Goal: Task Accomplishment & Management: Use online tool/utility

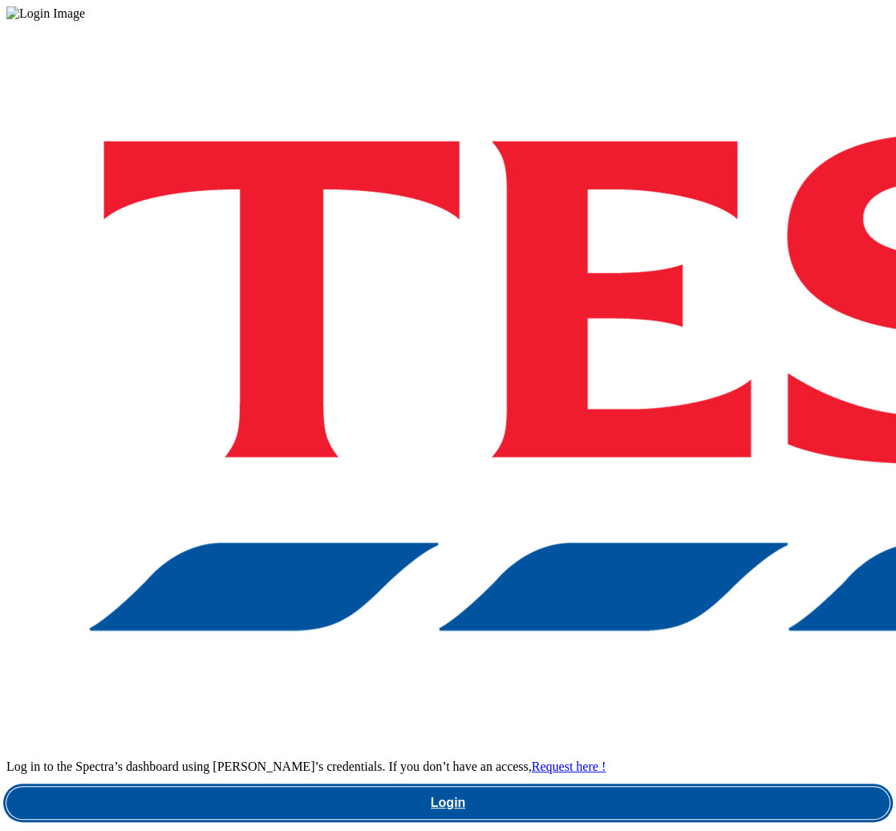
click at [629, 787] on link "Login" at bounding box center [448, 803] width 884 height 32
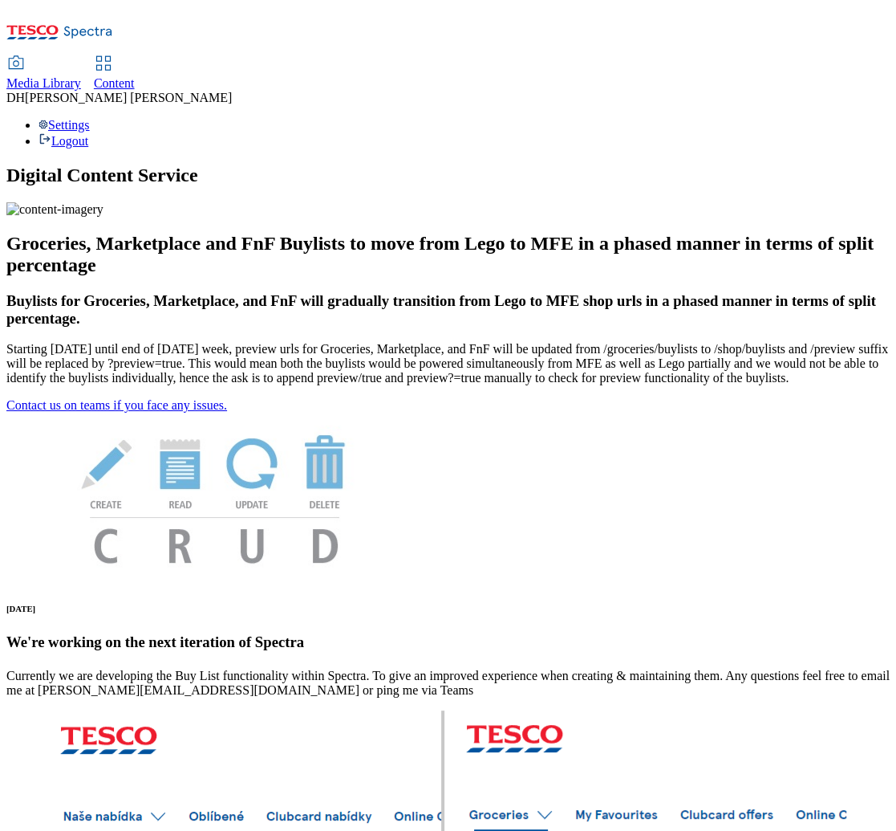
click at [81, 76] on span "Media Library" at bounding box center [43, 83] width 75 height 14
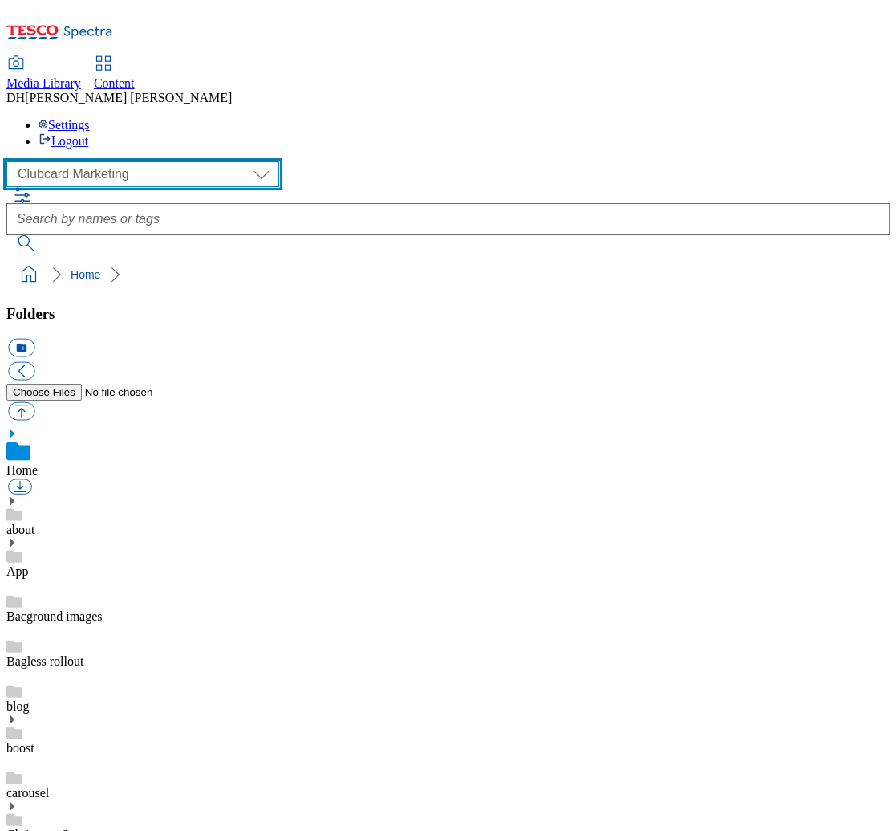
click at [120, 161] on select "Clubcard Marketing Demo Dotcom UK Emails GHS Marketing UK GHS Product UK GHS RO…" at bounding box center [142, 174] width 273 height 26
select select "flare-ghs-mktg"
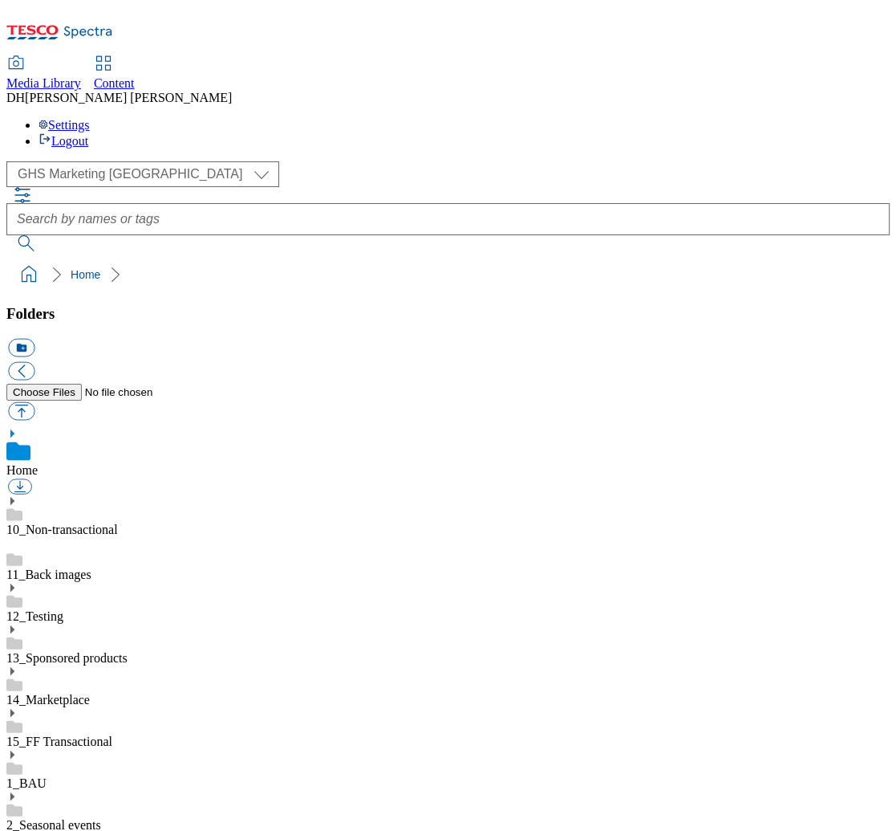
click at [18, 791] on icon at bounding box center [11, 796] width 11 height 11
click at [18, 830] on icon at bounding box center [11, 837] width 11 height 11
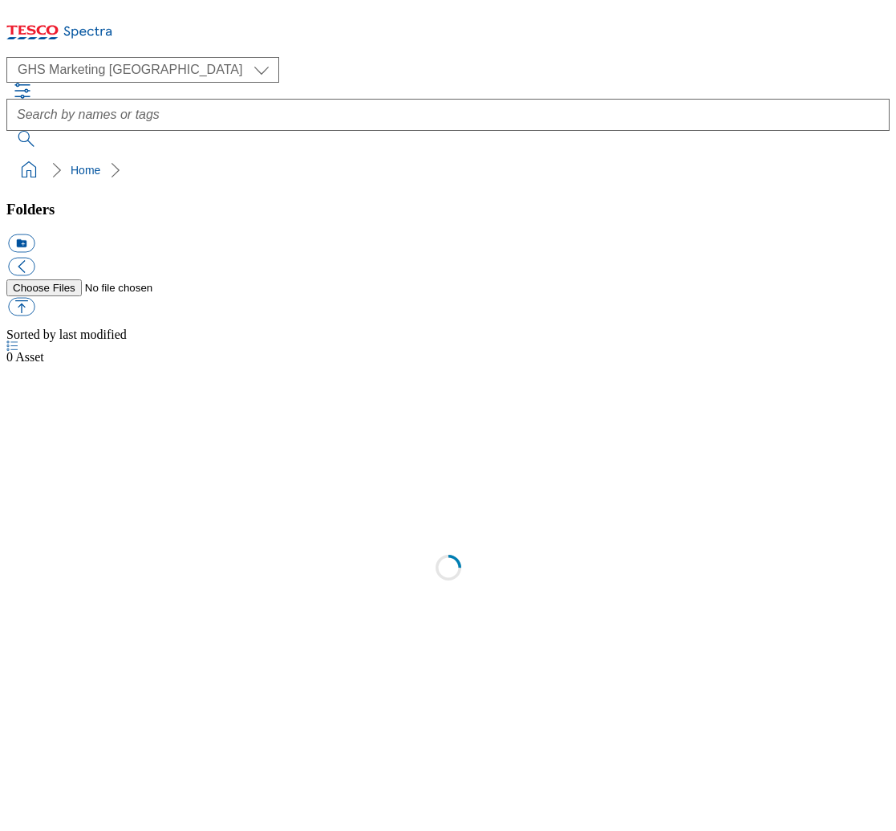
select select "flare-ghs-mktg"
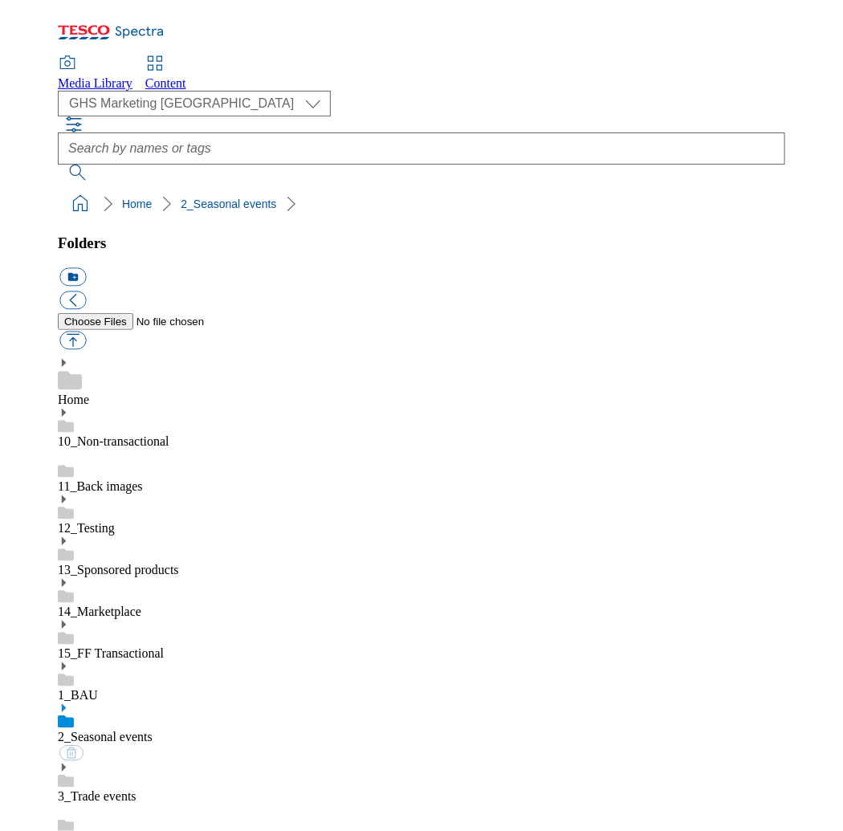
scroll to position [2, 0]
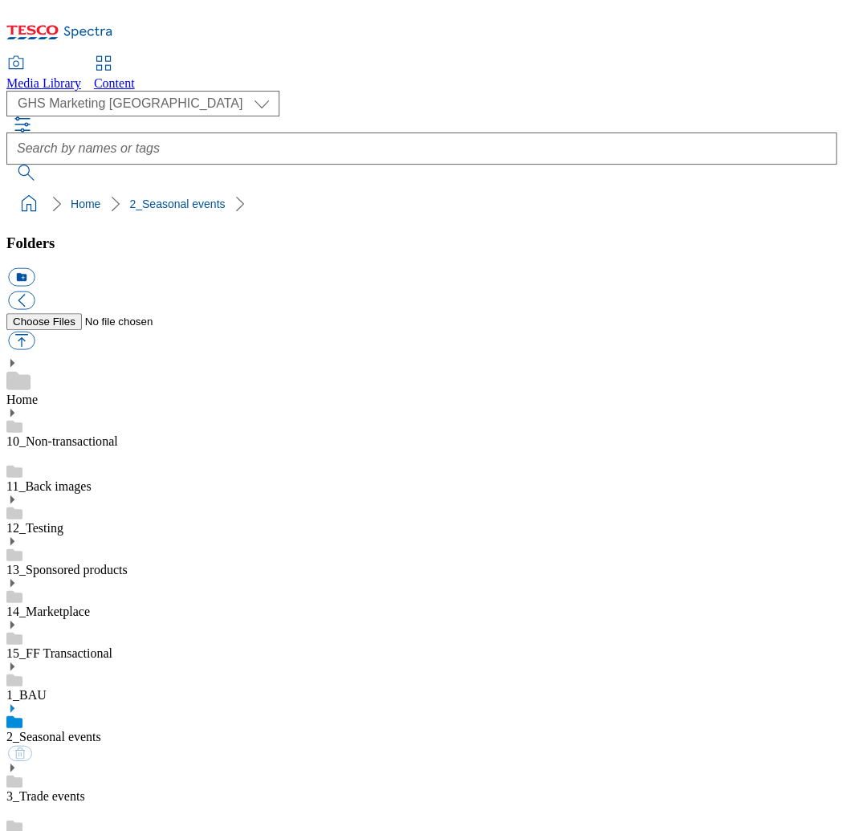
click at [135, 76] on span "Content" at bounding box center [114, 83] width 41 height 14
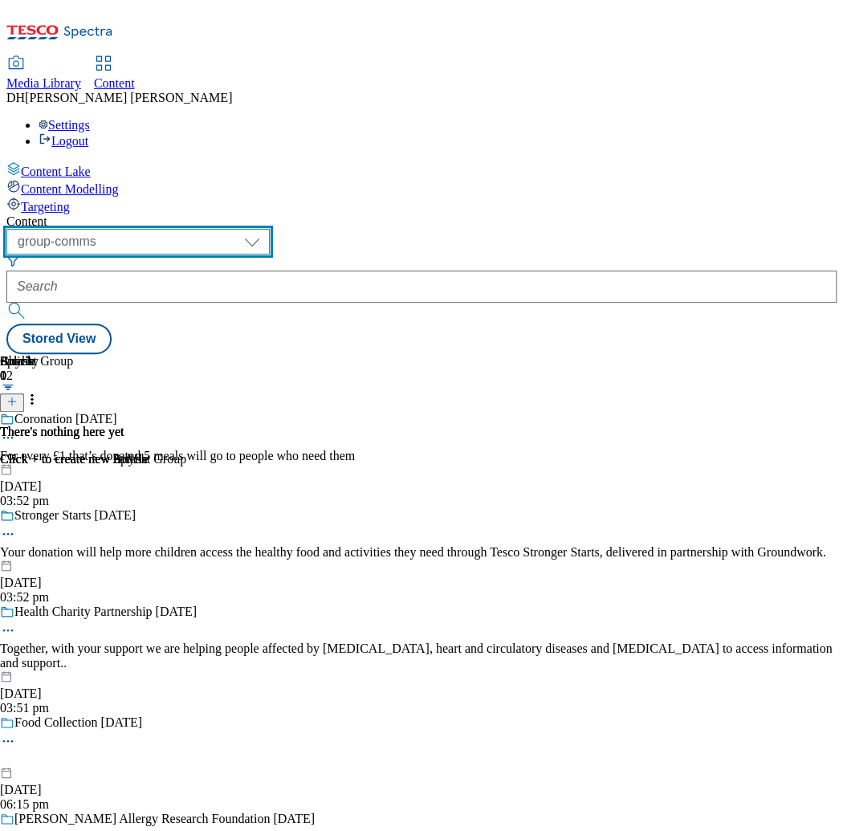
click at [270, 229] on select "dotcom-cz dotcom-hu dotcom-sk fnf-uk ghs-roi ghs-uk group-comms ighs-cz ighs-hu…" at bounding box center [137, 242] width 263 height 26
select select "ghs-uk"
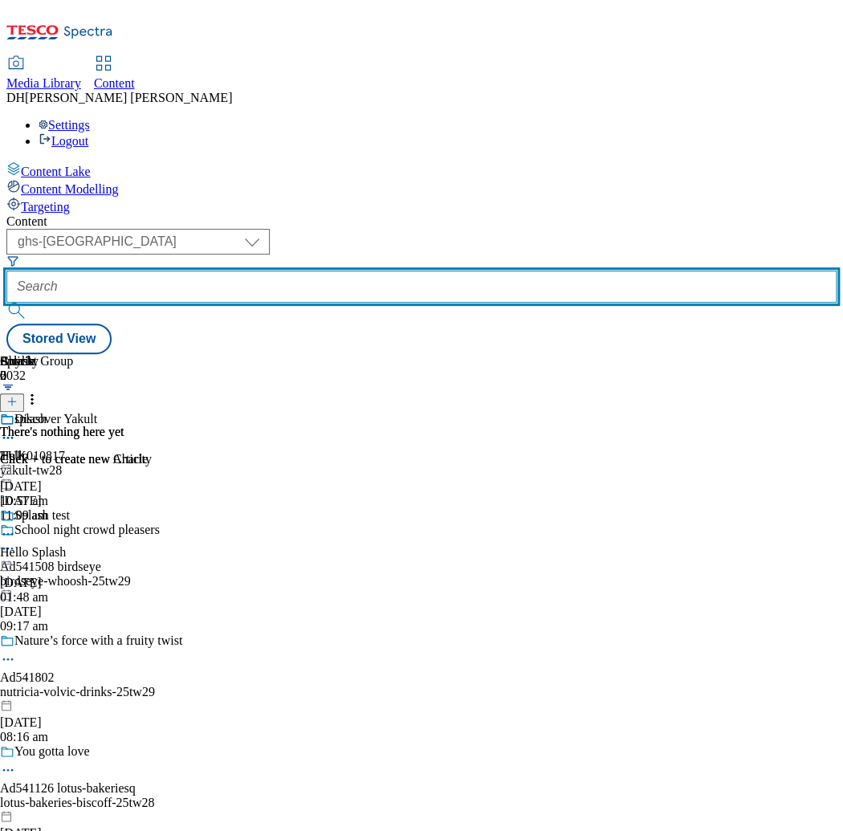
click at [442, 270] on input "text" at bounding box center [421, 286] width 830 height 32
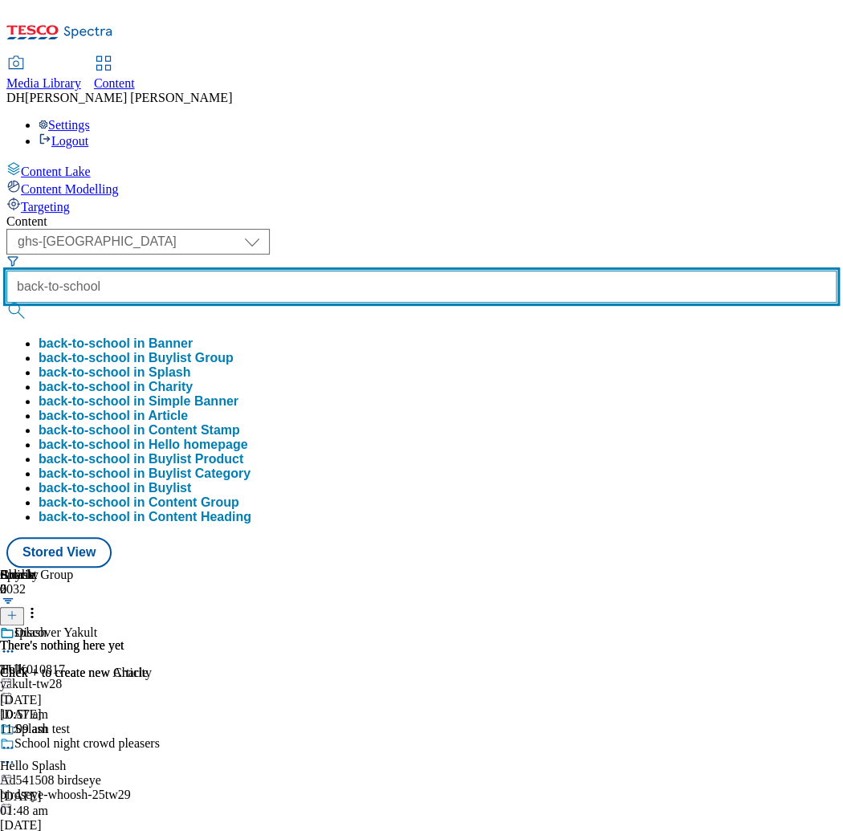
type input "back-to-school"
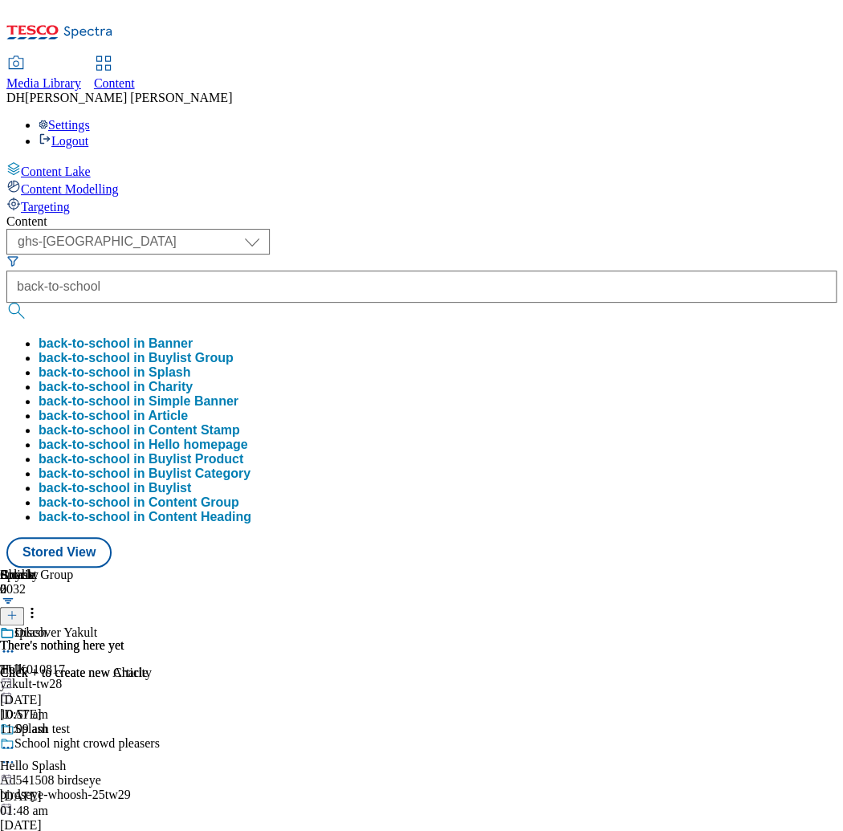
click at [234, 351] on button "back-to-school in Buylist Group" at bounding box center [136, 358] width 195 height 14
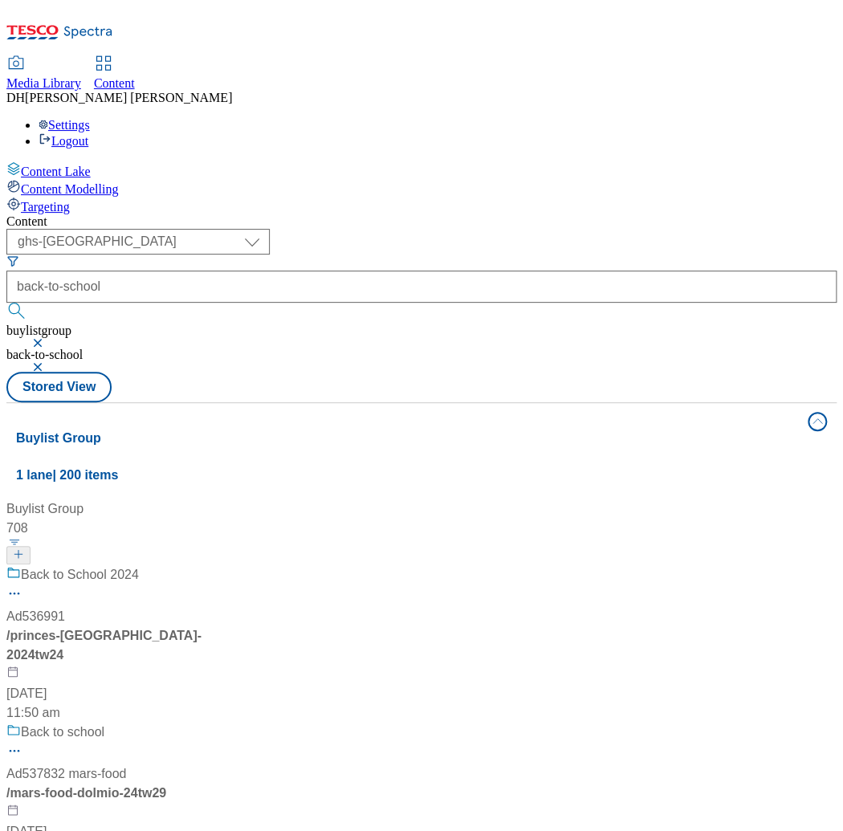
scroll to position [628, 0]
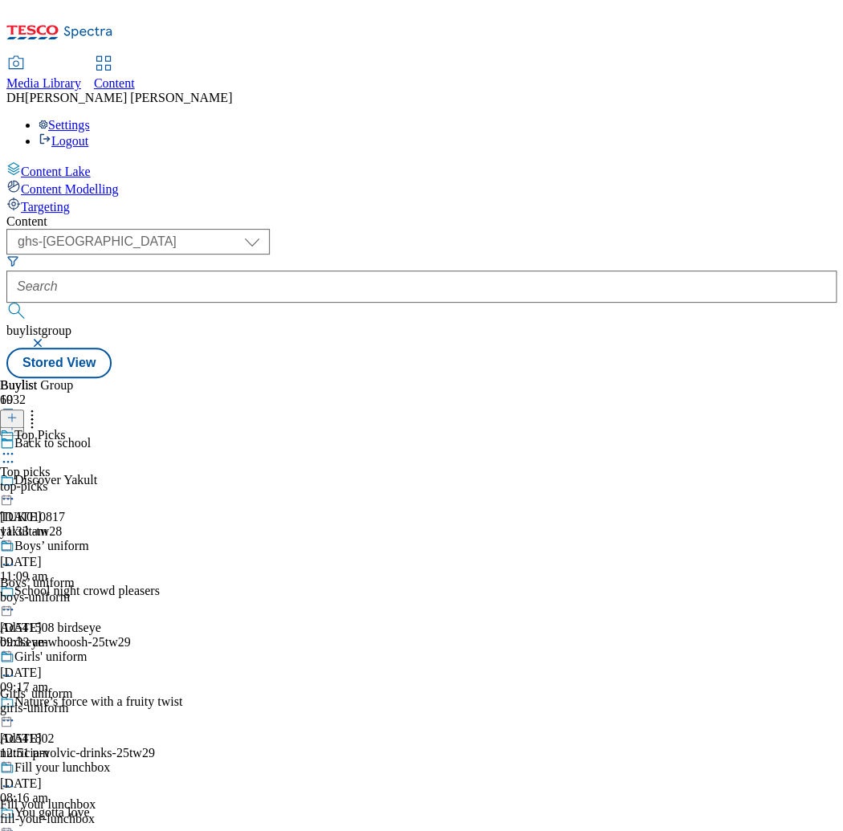
scroll to position [2010, 0]
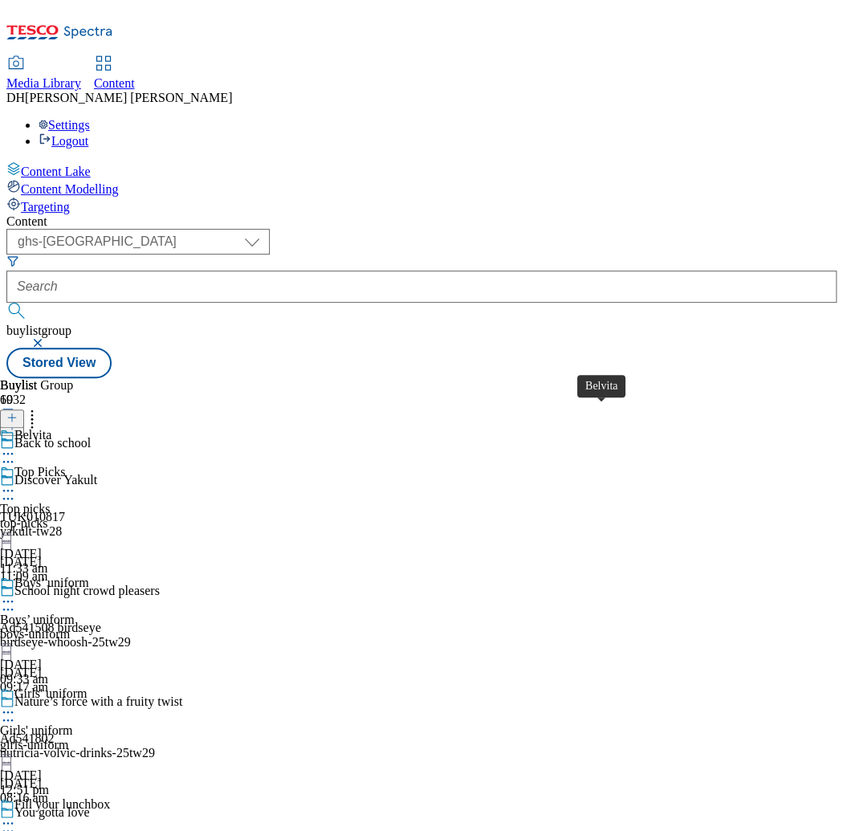
scroll to position [0, 286]
click at [87, 479] on div "all" at bounding box center [43, 486] width 87 height 14
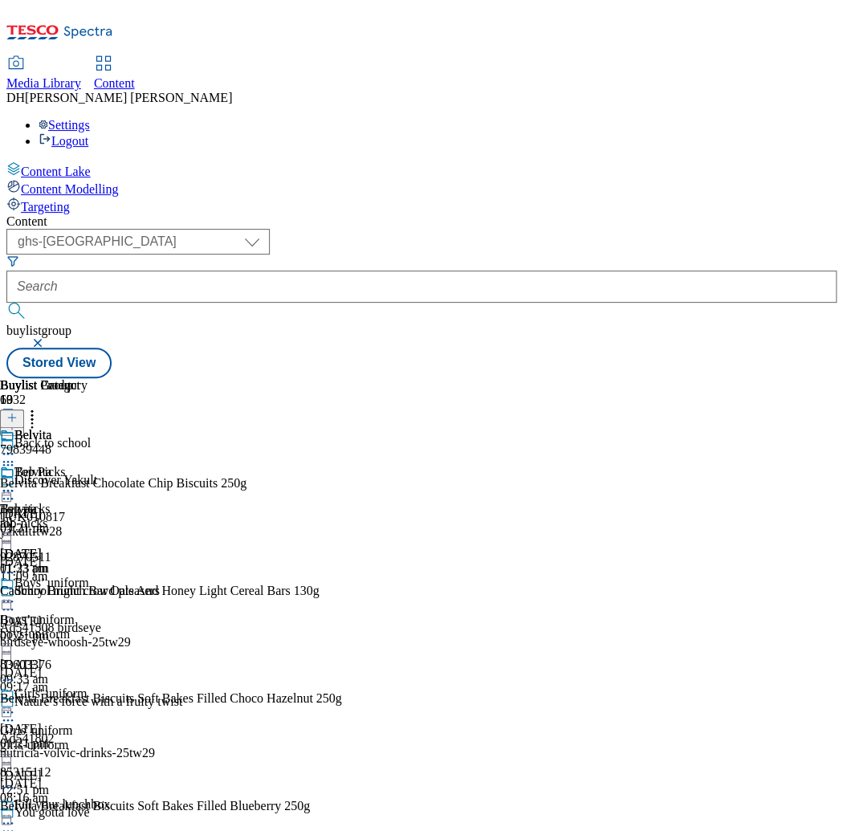
scroll to position [0, 315]
select select "tactical"
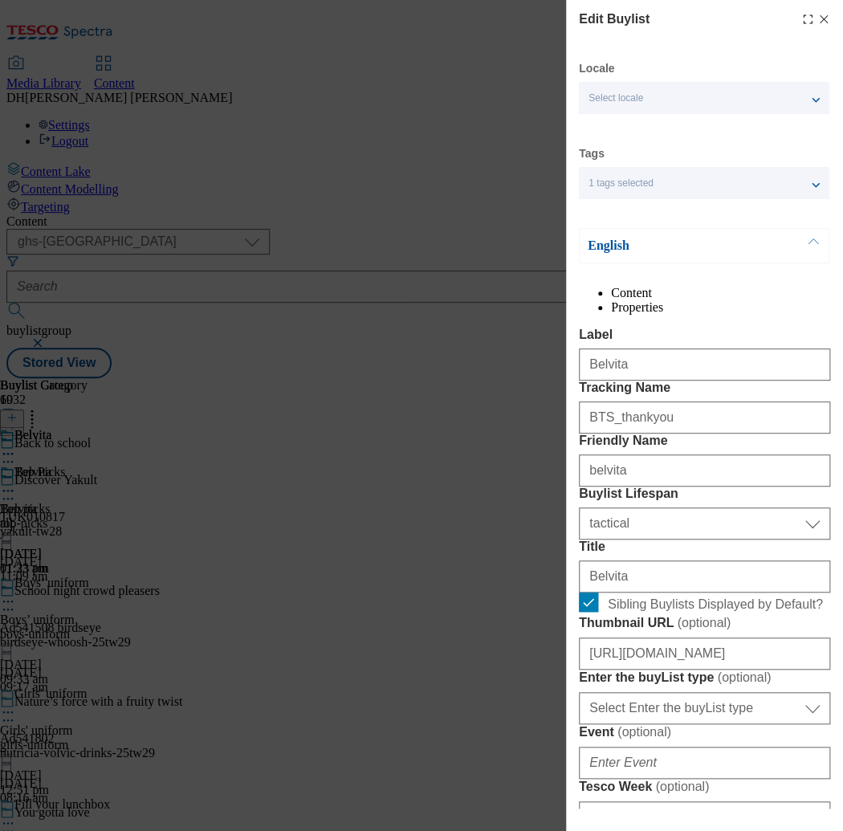
select select "Banner"
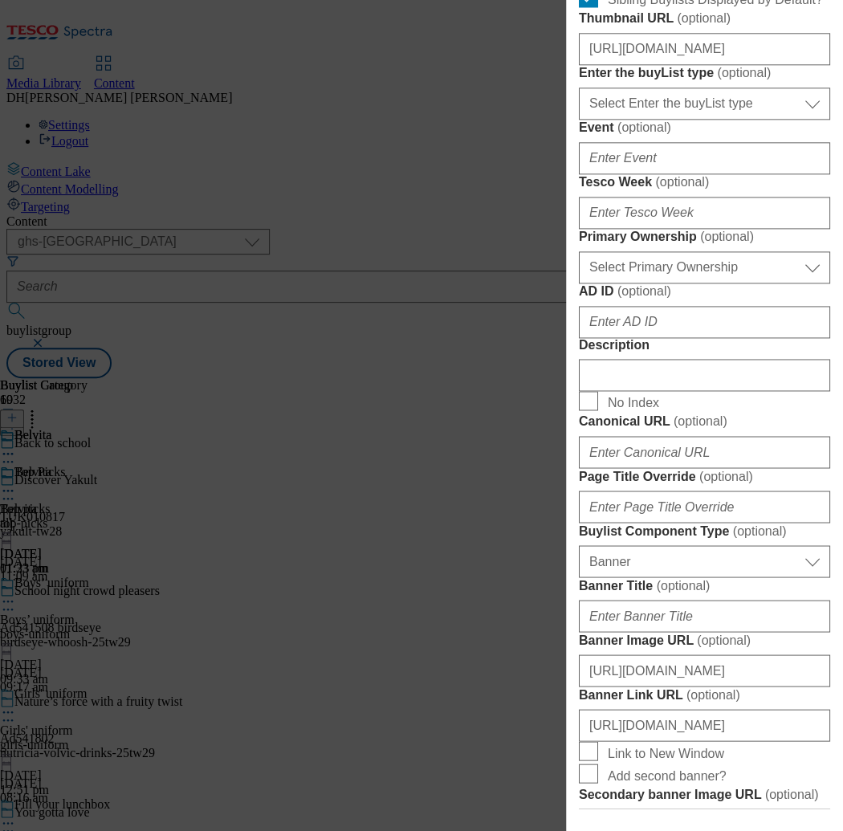
scroll to position [602, 0]
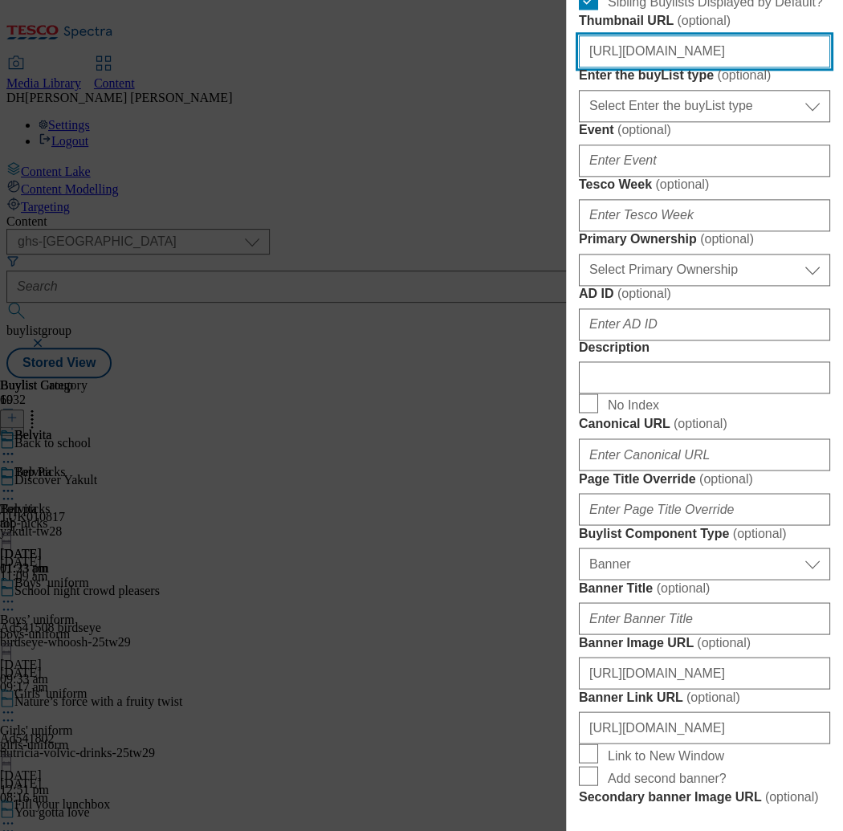
click at [665, 67] on input "https://digitalcontent.api.tesco.com/v2/media/ghs-mktg/90935322-8e2d-41d5-8e3f-…" at bounding box center [704, 51] width 251 height 32
paste input "35fff2be-2381-4503-a04b-efc221f6da85/BTS_Buylist"
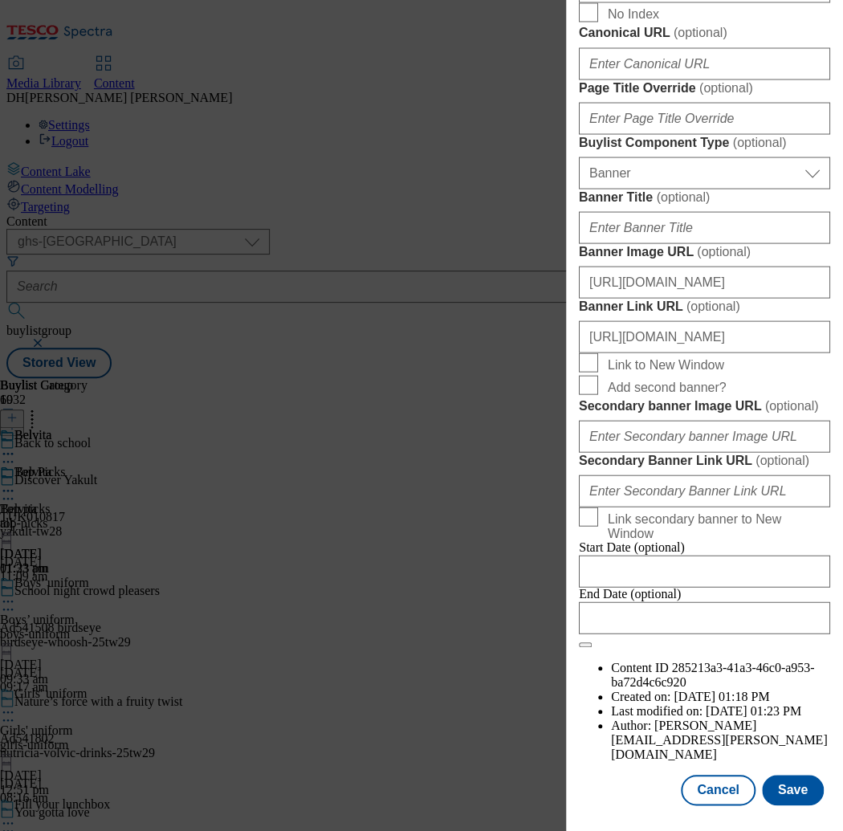
scroll to position [1575, 0]
type input "https://digitalcontent.api.tesco.com/v2/media/ghs-mktg/35fff2be-2381-4503-a04b-…"
click at [780, 793] on button "Save" at bounding box center [793, 789] width 62 height 30
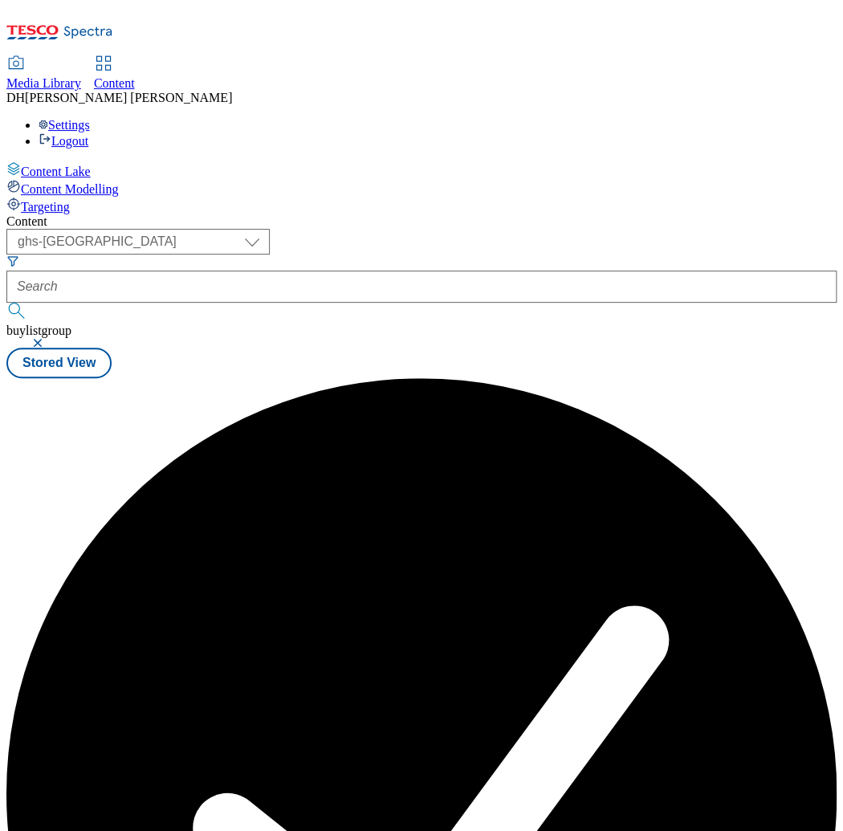
scroll to position [0, 0]
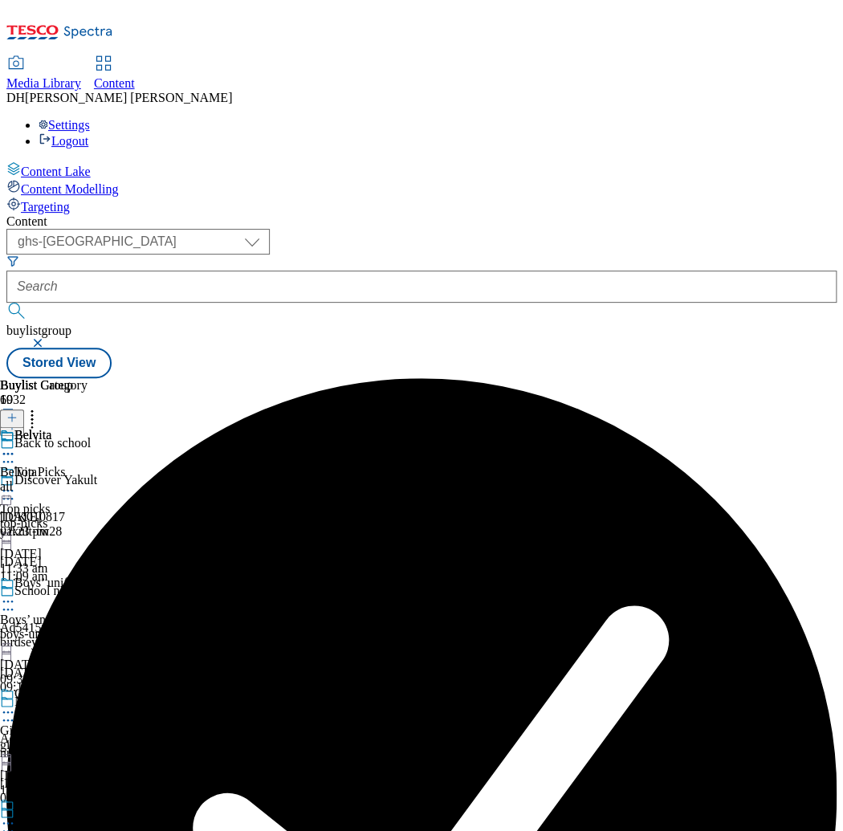
click at [16, 445] on icon at bounding box center [8, 453] width 16 height 16
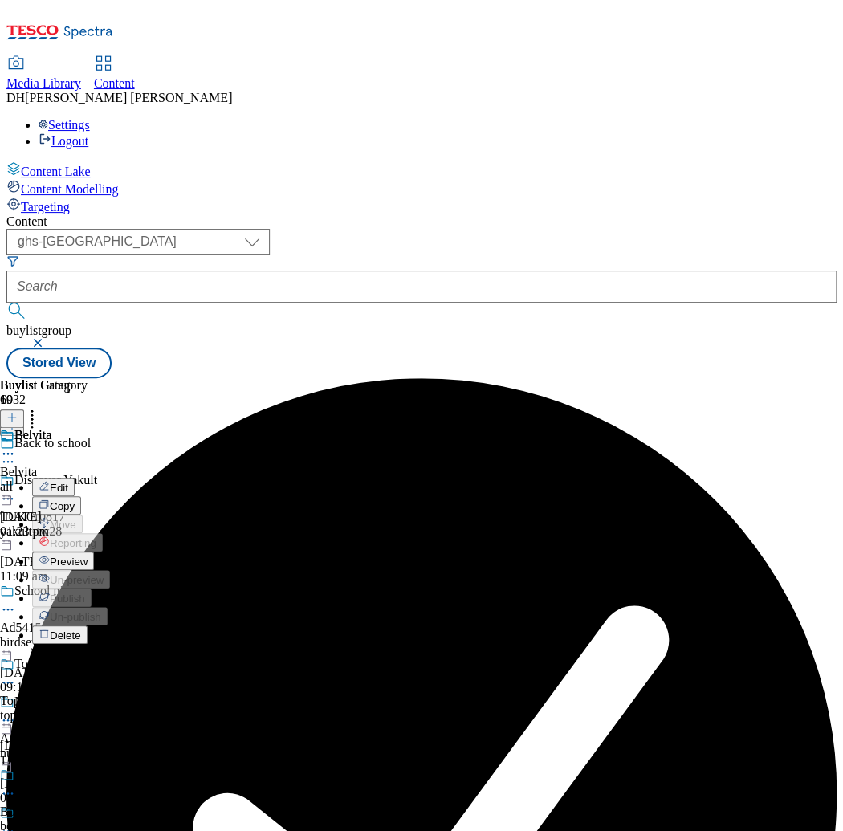
click at [87, 555] on span "Preview" at bounding box center [69, 561] width 38 height 12
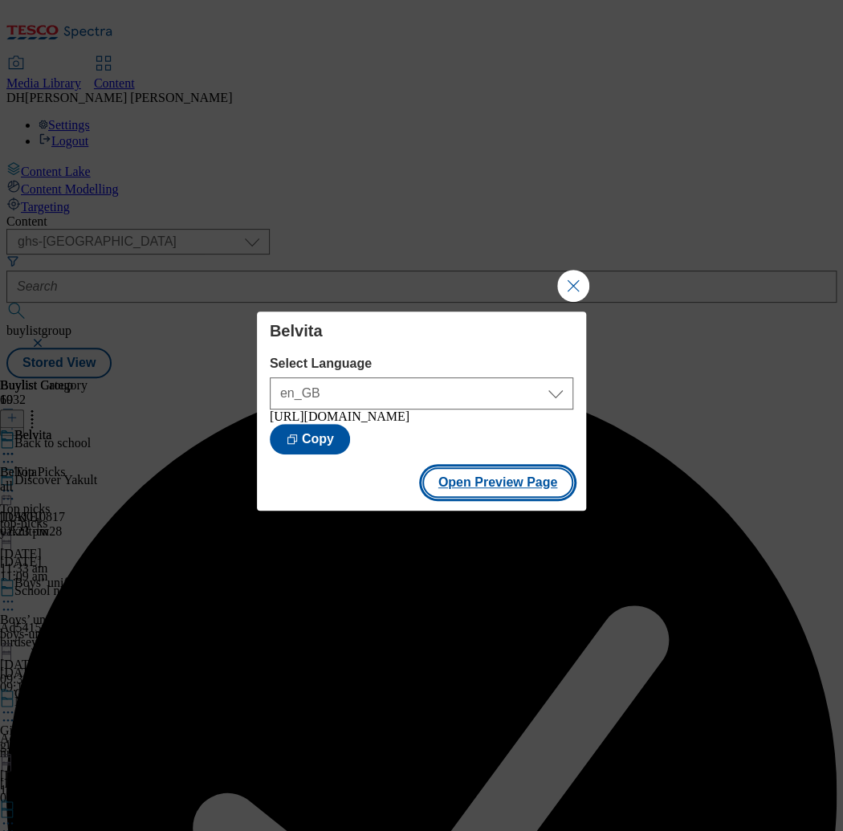
click at [502, 480] on button "Open Preview Page" at bounding box center [498, 482] width 152 height 30
click at [575, 276] on button "Close Modal" at bounding box center [573, 286] width 32 height 32
